Goal: Task Accomplishment & Management: Manage account settings

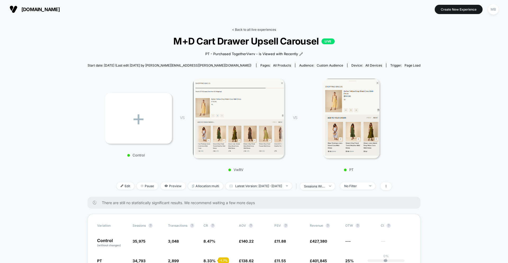
click at [264, 29] on link "< Back to all live experiences" at bounding box center [254, 30] width 44 height 4
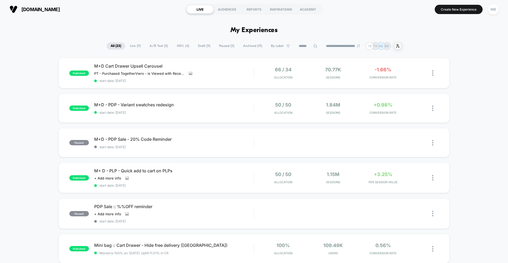
click at [154, 44] on span "A/B Test ( 5 )" at bounding box center [159, 45] width 26 height 7
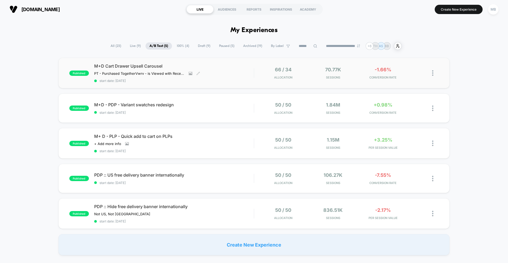
click at [246, 82] on span "start date: [DATE]" at bounding box center [174, 81] width 160 height 4
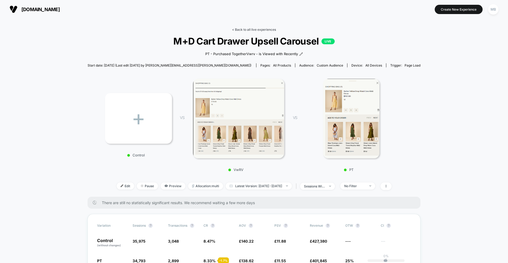
click at [255, 30] on link "< Back to all live experiences" at bounding box center [254, 30] width 44 height 4
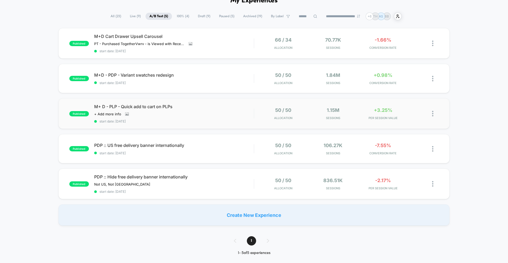
scroll to position [30, 0]
click at [216, 154] on span "start date: [DATE]" at bounding box center [174, 153] width 160 height 4
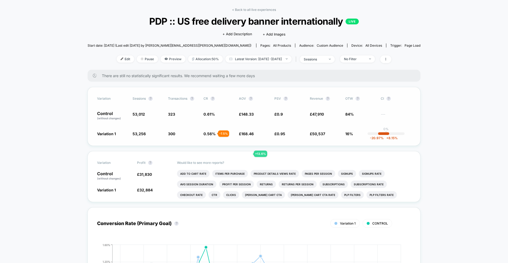
scroll to position [21, 0]
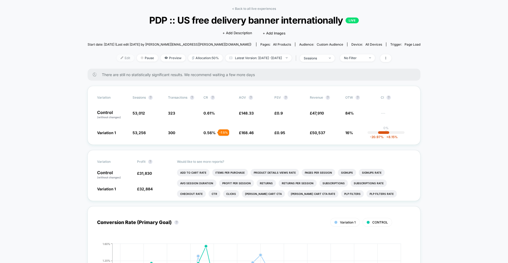
click at [117, 56] on span "Edit" at bounding box center [125, 57] width 17 height 7
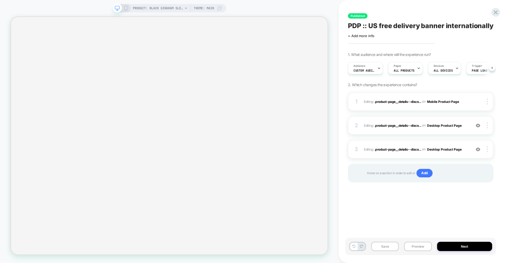
scroll to position [0, 0]
click at [452, 13] on icon at bounding box center [496, 12] width 4 height 4
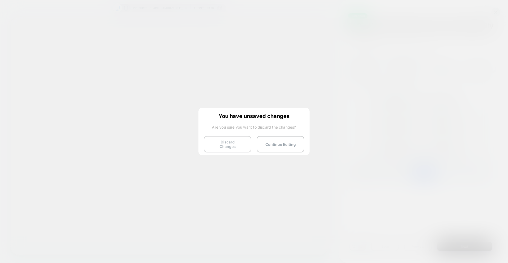
click at [234, 143] on button "Discard Changes" at bounding box center [228, 144] width 48 height 16
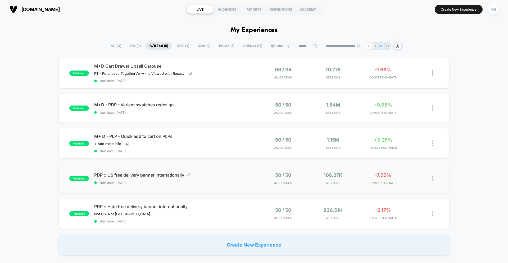
click at [223, 182] on span "start date: [DATE]" at bounding box center [174, 183] width 160 height 4
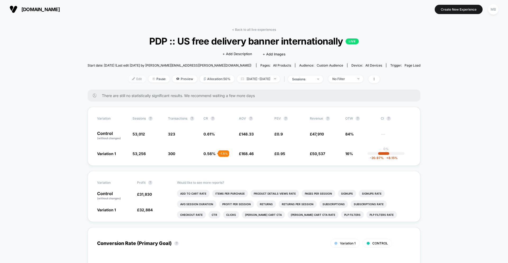
click at [128, 82] on span "Edit" at bounding box center [136, 78] width 17 height 7
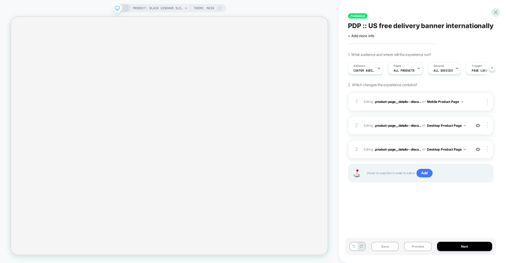
scroll to position [0, 0]
click at [452, 244] on button "Next" at bounding box center [464, 245] width 55 height 9
select select "**"
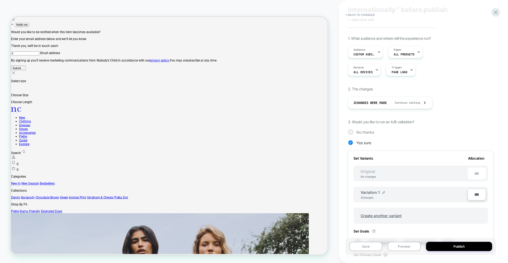
scroll to position [121, 0]
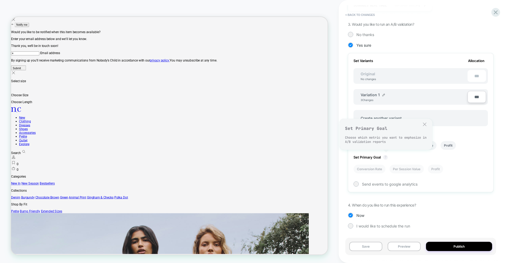
click at [386, 158] on button "?" at bounding box center [386, 157] width 4 height 4
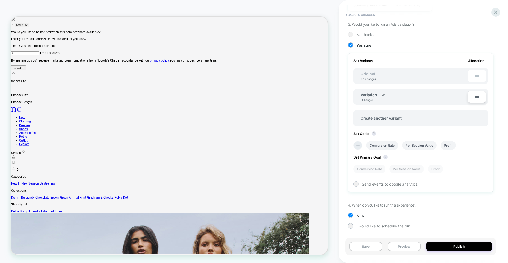
click at [356, 146] on icon at bounding box center [357, 145] width 5 height 5
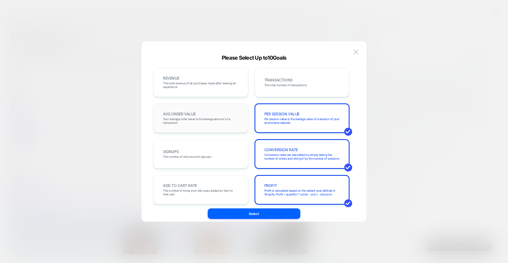
click at [216, 121] on span "Your average order value is the average amount of a transaction" at bounding box center [201, 120] width 76 height 7
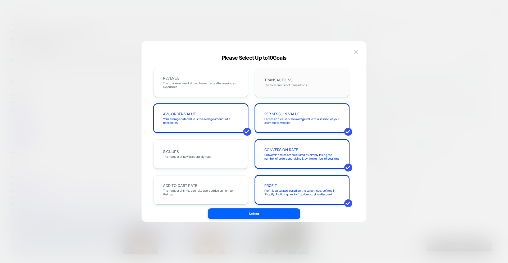
click at [279, 94] on div "TRANSACTIONS The total number of transactions" at bounding box center [302, 82] width 95 height 29
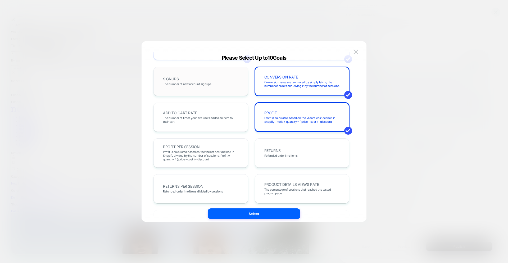
scroll to position [73, 0]
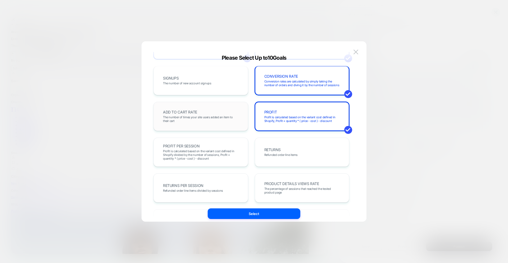
click at [225, 118] on span "The number of times your site users added an item to their cart" at bounding box center [201, 118] width 76 height 7
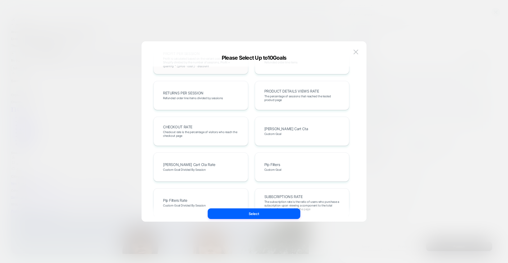
scroll to position [168, 0]
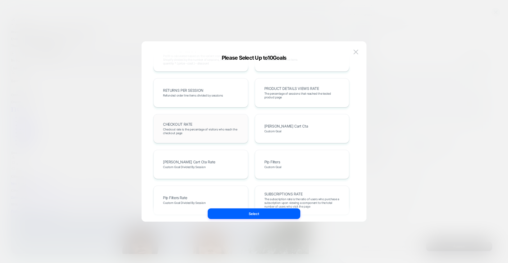
click at [222, 127] on span "Checkout rate is the percentage of visitors who reach the checkout page" at bounding box center [201, 130] width 76 height 7
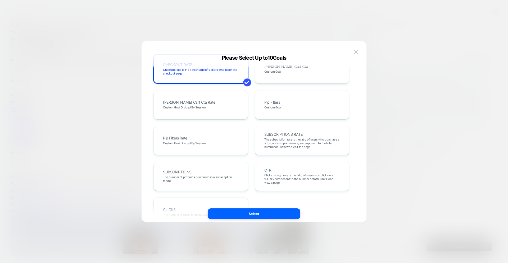
scroll to position [254, 0]
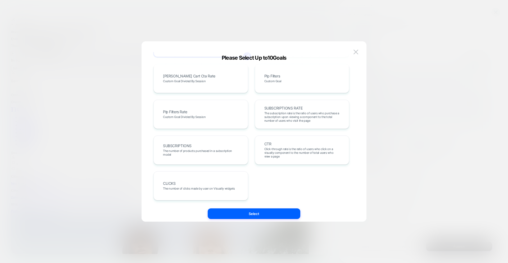
click at [234, 207] on div "REVENUE The total revenue of all purchases made after viewing an experience TRA…" at bounding box center [251, 134] width 209 height 164
click at [234, 211] on button "Select" at bounding box center [254, 213] width 93 height 11
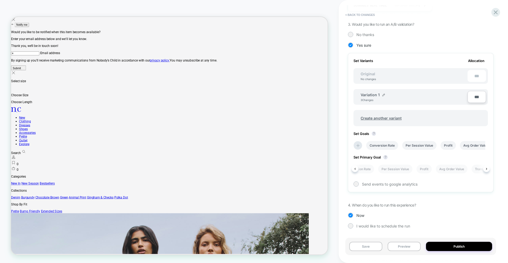
scroll to position [0, 16]
click at [440, 169] on li "Avg Order Value" at bounding box center [447, 168] width 32 height 9
click at [449, 248] on button "Publish" at bounding box center [459, 245] width 66 height 9
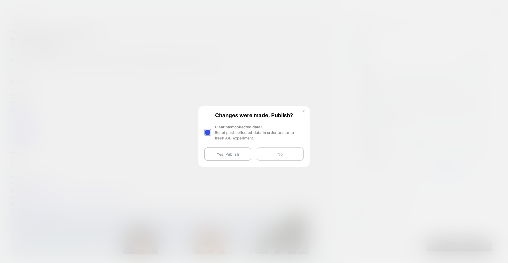
click at [284, 154] on button "No" at bounding box center [280, 153] width 47 height 13
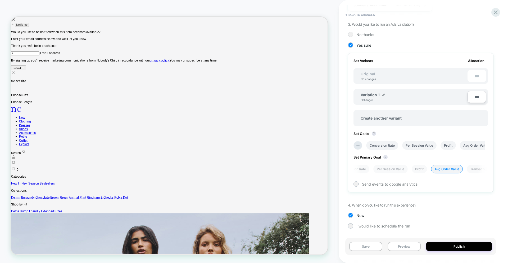
click at [452, 17] on span "< Back to changes" at bounding box center [418, 15] width 151 height 8
click at [452, 13] on icon at bounding box center [496, 12] width 4 height 4
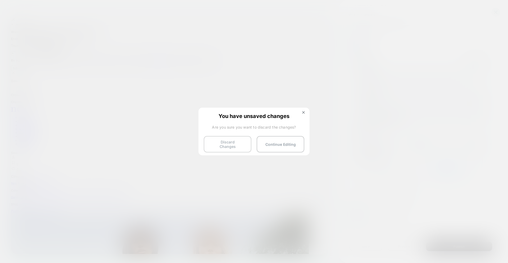
click at [230, 143] on button "Discard Changes" at bounding box center [228, 144] width 48 height 16
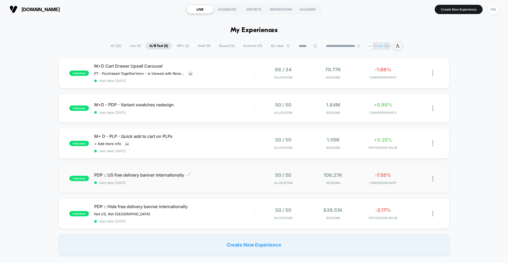
click at [239, 182] on span "start date: [DATE]" at bounding box center [174, 183] width 160 height 4
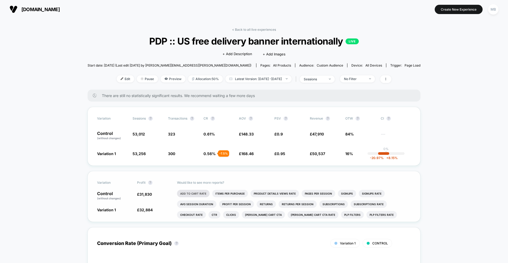
click at [203, 193] on li "Add To Cart Rate" at bounding box center [193, 193] width 33 height 7
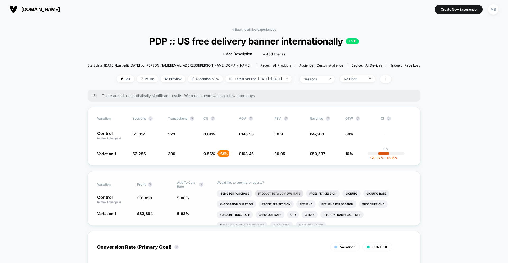
click at [296, 195] on li "Product Details Views Rate" at bounding box center [279, 193] width 48 height 7
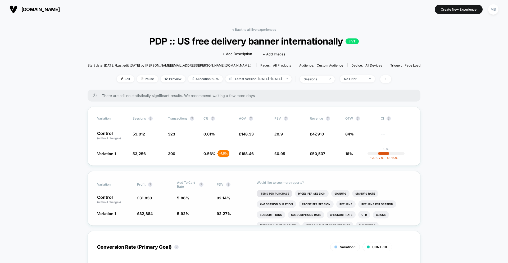
click at [268, 194] on li "Items Per Purchase" at bounding box center [275, 193] width 36 height 7
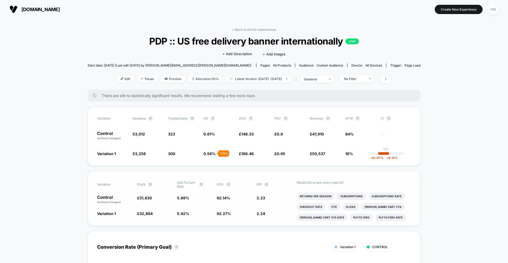
scroll to position [20, 0]
click at [312, 205] on li "Checkout Rate" at bounding box center [311, 205] width 29 height 7
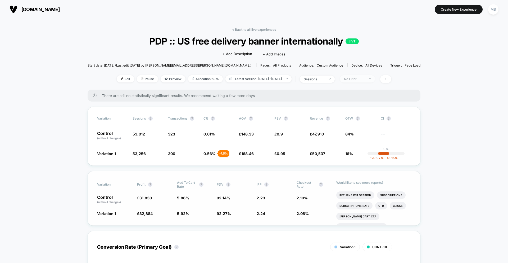
click at [362, 78] on div "No Filter" at bounding box center [354, 79] width 21 height 4
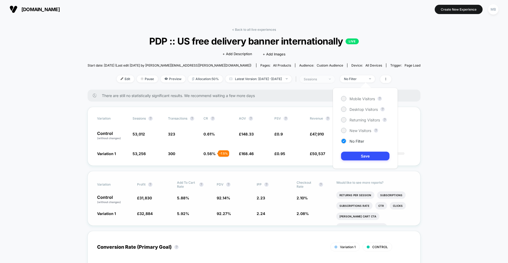
click at [325, 80] on div "sessions" at bounding box center [314, 79] width 21 height 4
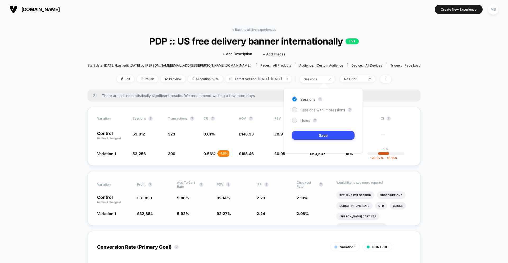
click at [325, 113] on div "Sessions ? Sessions with impressions ? Users ? Save" at bounding box center [323, 120] width 79 height 65
click at [327, 110] on span "Sessions with impressions" at bounding box center [322, 109] width 45 height 4
click at [322, 137] on button "Save" at bounding box center [323, 135] width 63 height 9
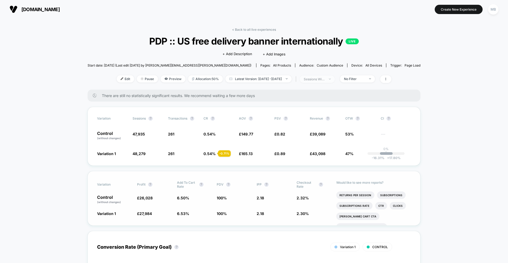
click at [325, 79] on div "sessions with impression" at bounding box center [314, 79] width 21 height 4
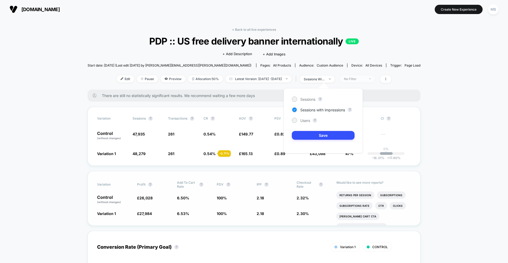
click at [364, 79] on div "No Filter" at bounding box center [354, 79] width 21 height 4
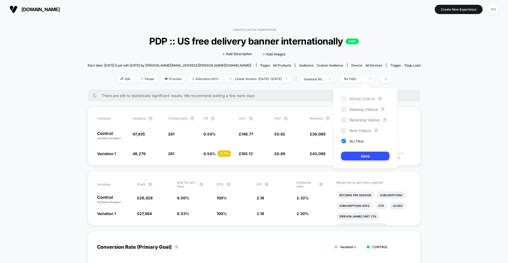
click at [366, 98] on span "Mobile Visitors" at bounding box center [362, 98] width 25 height 4
click at [362, 157] on button "Save" at bounding box center [365, 155] width 48 height 9
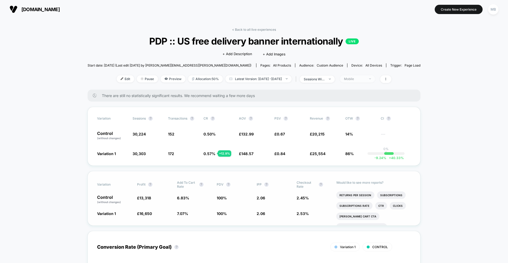
click at [365, 78] on div "Mobile" at bounding box center [354, 79] width 21 height 4
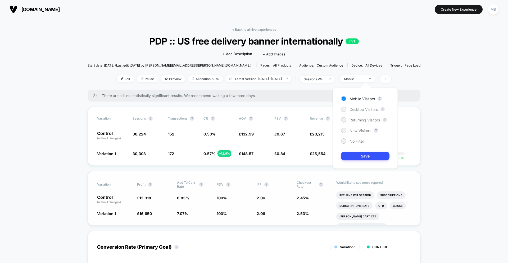
click at [363, 110] on span "Desktop Visitors" at bounding box center [364, 109] width 28 height 4
click at [363, 156] on button "Save" at bounding box center [365, 155] width 48 height 9
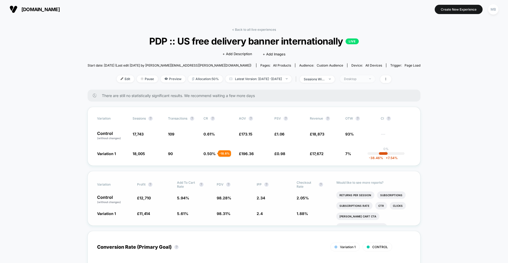
click at [365, 78] on div "Desktop" at bounding box center [354, 79] width 21 height 4
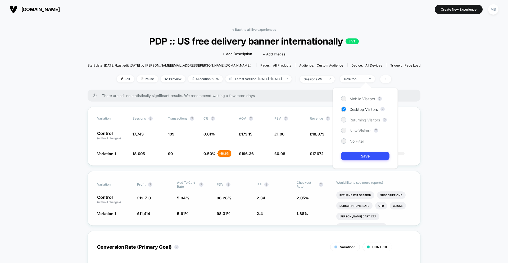
click at [363, 119] on span "Returning Visitors" at bounding box center [365, 120] width 30 height 4
click at [359, 160] on div "Mobile Visitors ? Desktop Visitors ? Returning Visitors ? New Visitors ? No Fil…" at bounding box center [365, 128] width 65 height 81
click at [363, 157] on button "Save" at bounding box center [365, 155] width 48 height 9
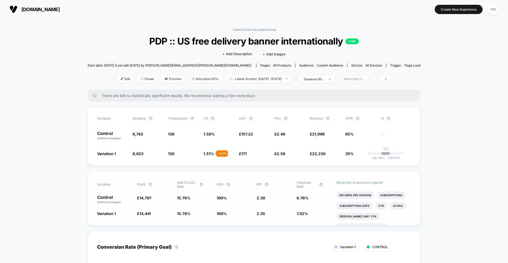
click at [363, 80] on div "Returning Visitors" at bounding box center [354, 79] width 21 height 4
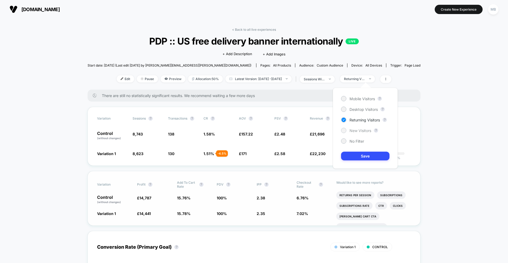
click at [361, 130] on span "New Visitors" at bounding box center [361, 130] width 22 height 4
click at [358, 160] on button "Save" at bounding box center [365, 155] width 48 height 9
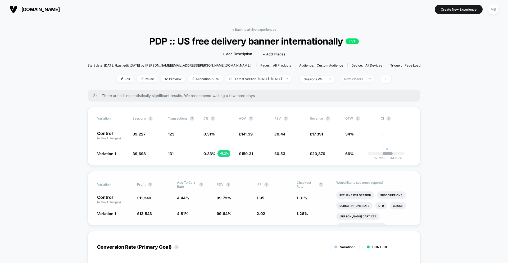
click at [372, 81] on span "New Visitors" at bounding box center [357, 78] width 35 height 7
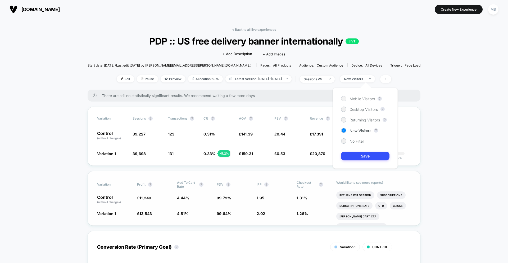
click at [366, 98] on span "Mobile Visitors" at bounding box center [362, 98] width 25 height 4
click at [363, 156] on button "Save" at bounding box center [365, 155] width 48 height 9
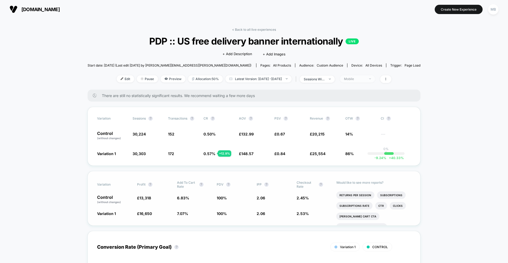
click at [365, 78] on div "Mobile" at bounding box center [354, 79] width 21 height 4
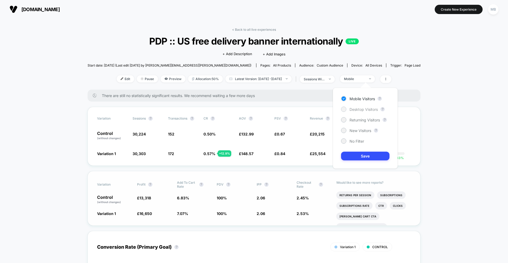
click at [370, 110] on span "Desktop Visitors" at bounding box center [364, 109] width 28 height 4
click at [368, 157] on button "Save" at bounding box center [365, 155] width 48 height 9
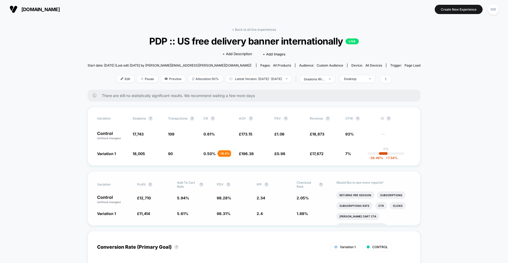
click at [315, 83] on div "< Back to all live experiences PDP :: US free delivery banner internationally L…" at bounding box center [254, 59] width 333 height 62
click at [282, 132] on span "1.06" at bounding box center [281, 134] width 8 height 4
click at [262, 29] on link "< Back to all live experiences" at bounding box center [254, 30] width 44 height 4
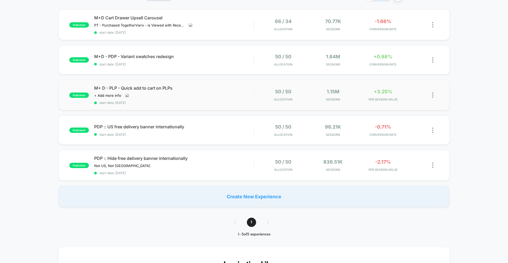
scroll to position [50, 0]
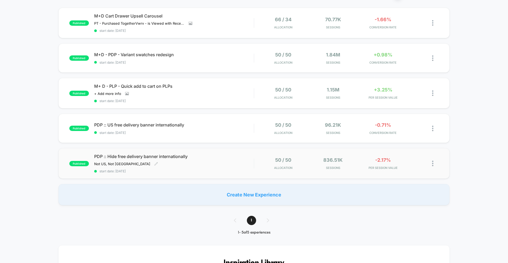
click at [229, 158] on span "PDP :: Hide free delivery banner internationally" at bounding box center [174, 156] width 160 height 5
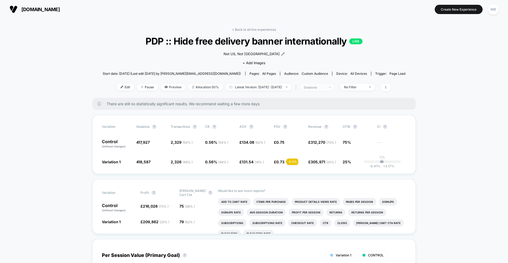
click at [325, 88] on div "sessions" at bounding box center [314, 87] width 21 height 4
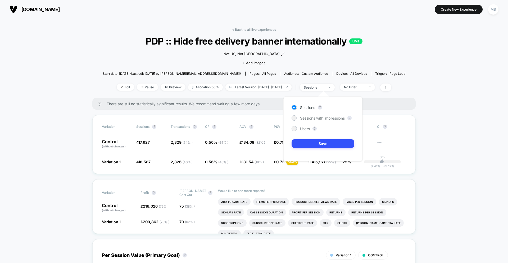
click at [332, 121] on div "Sessions ? Sessions with impressions ? Users ? Save" at bounding box center [322, 128] width 79 height 65
click at [335, 117] on span "Sessions with impressions" at bounding box center [322, 118] width 45 height 4
click at [326, 150] on div "Sessions ? Sessions with impressions ? Users ? Save" at bounding box center [322, 128] width 79 height 65
click at [330, 145] on button "Save" at bounding box center [323, 143] width 63 height 9
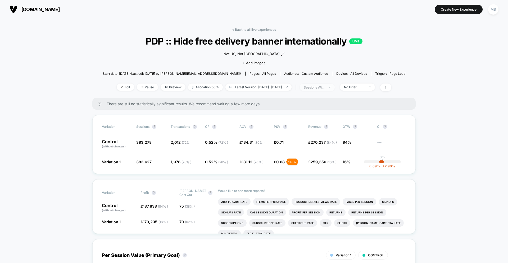
click at [334, 86] on span "sessions with impression" at bounding box center [317, 87] width 35 height 7
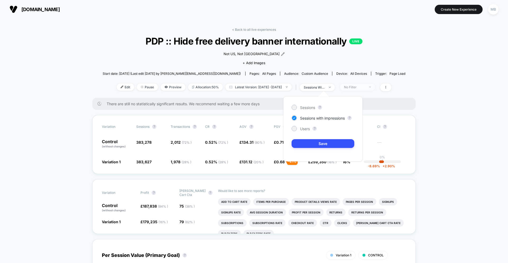
click at [365, 87] on div "No Filter" at bounding box center [354, 87] width 21 height 4
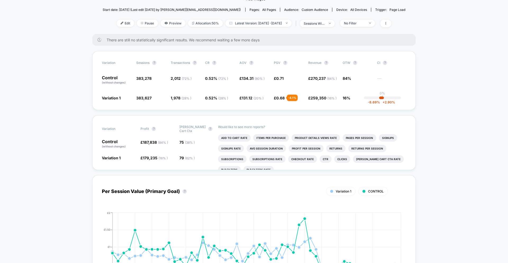
scroll to position [65, 0]
click at [233, 139] on li "Add To Cart Rate" at bounding box center [234, 136] width 33 height 7
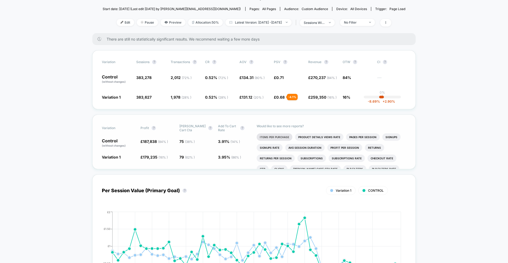
click at [281, 137] on li "Items Per Purchase" at bounding box center [275, 136] width 36 height 7
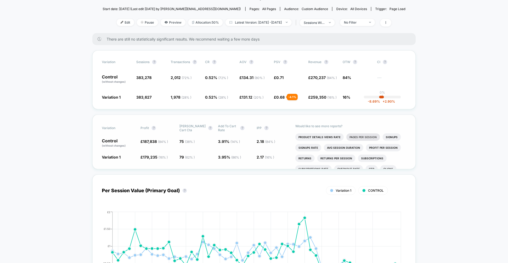
click at [370, 134] on li "Pages Per Session" at bounding box center [363, 136] width 34 height 7
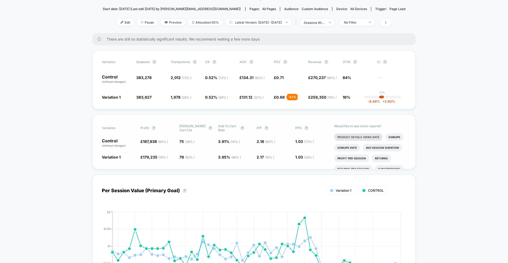
click at [371, 133] on li "Product Details Views Rate" at bounding box center [358, 136] width 48 height 7
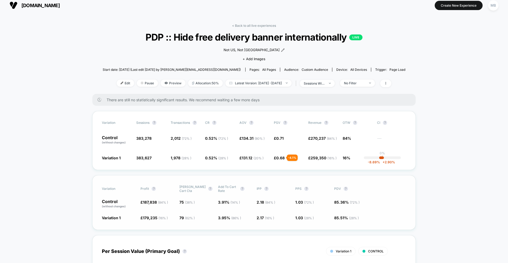
scroll to position [0, 0]
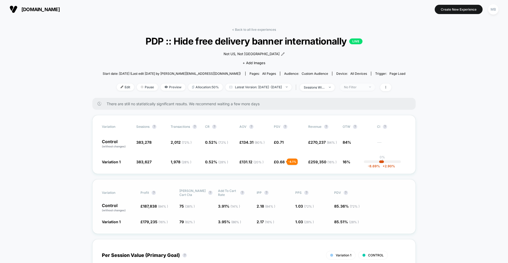
click at [361, 87] on div "No Filter" at bounding box center [354, 87] width 21 height 4
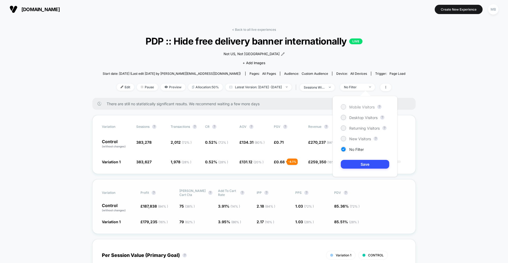
click at [361, 105] on span "Mobile Visitors" at bounding box center [361, 107] width 25 height 4
click at [359, 164] on button "Save" at bounding box center [365, 164] width 48 height 9
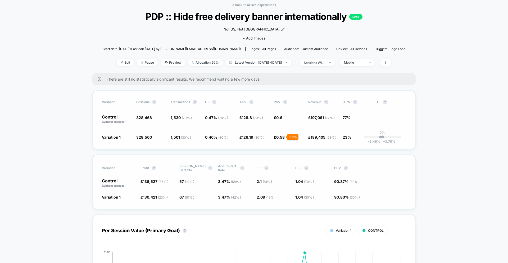
scroll to position [28, 0]
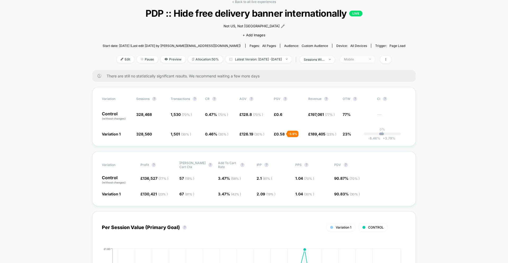
click at [365, 58] on div "Mobile" at bounding box center [354, 59] width 21 height 4
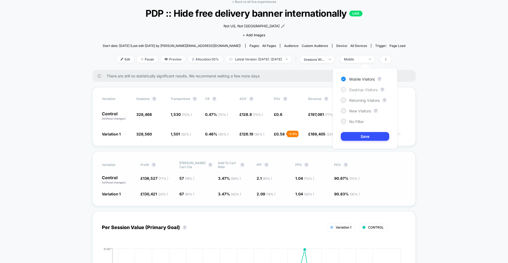
click at [361, 92] on div "Desktop Visitors" at bounding box center [359, 89] width 37 height 5
click at [359, 137] on button "Save" at bounding box center [365, 136] width 48 height 9
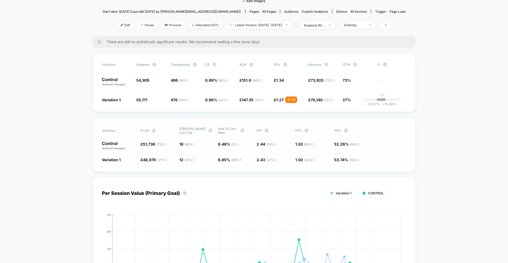
scroll to position [54, 0]
